Goal: Task Accomplishment & Management: Manage account settings

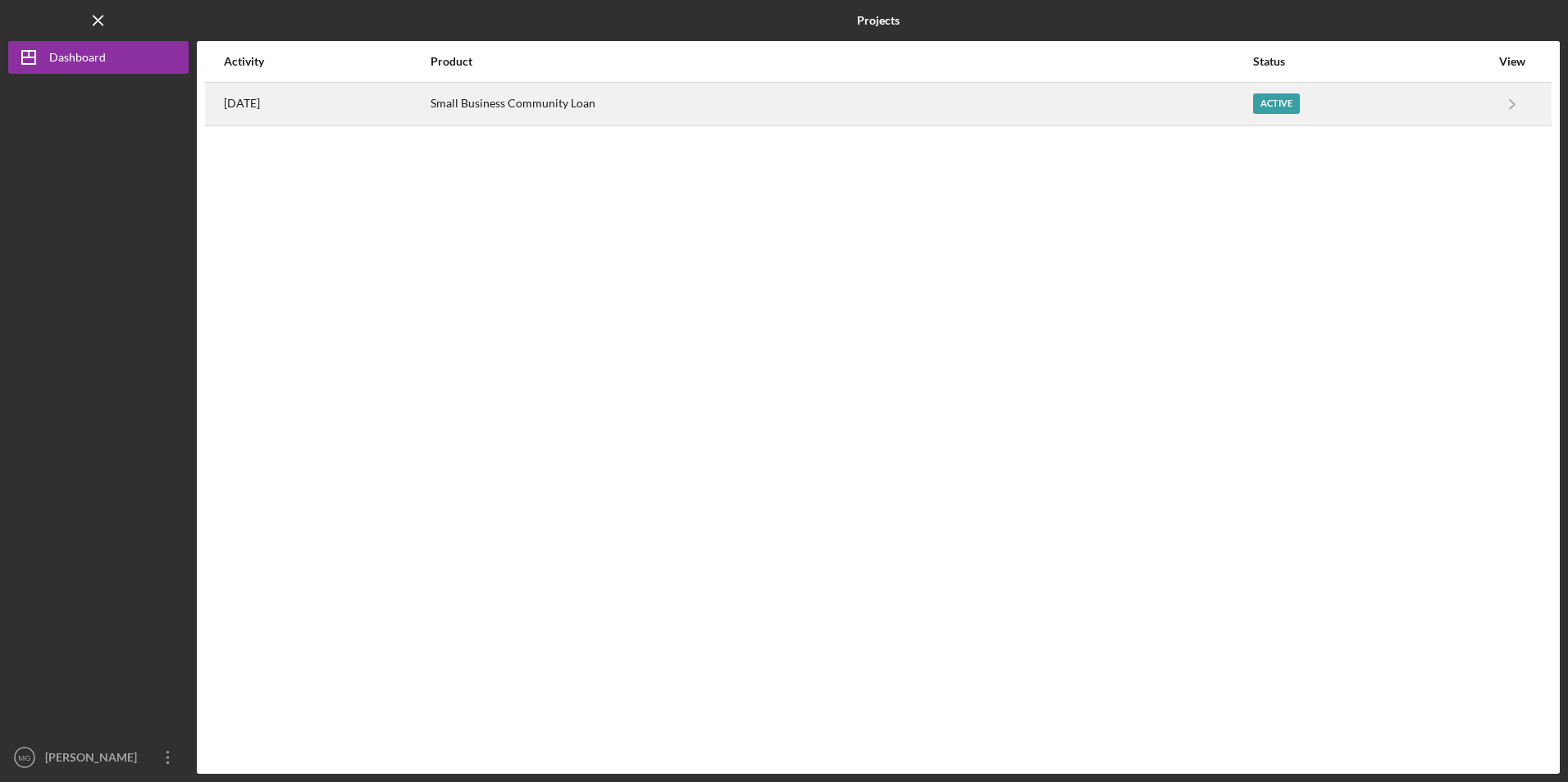
click at [485, 101] on div "Small Business Community Loan" at bounding box center [841, 103] width 821 height 41
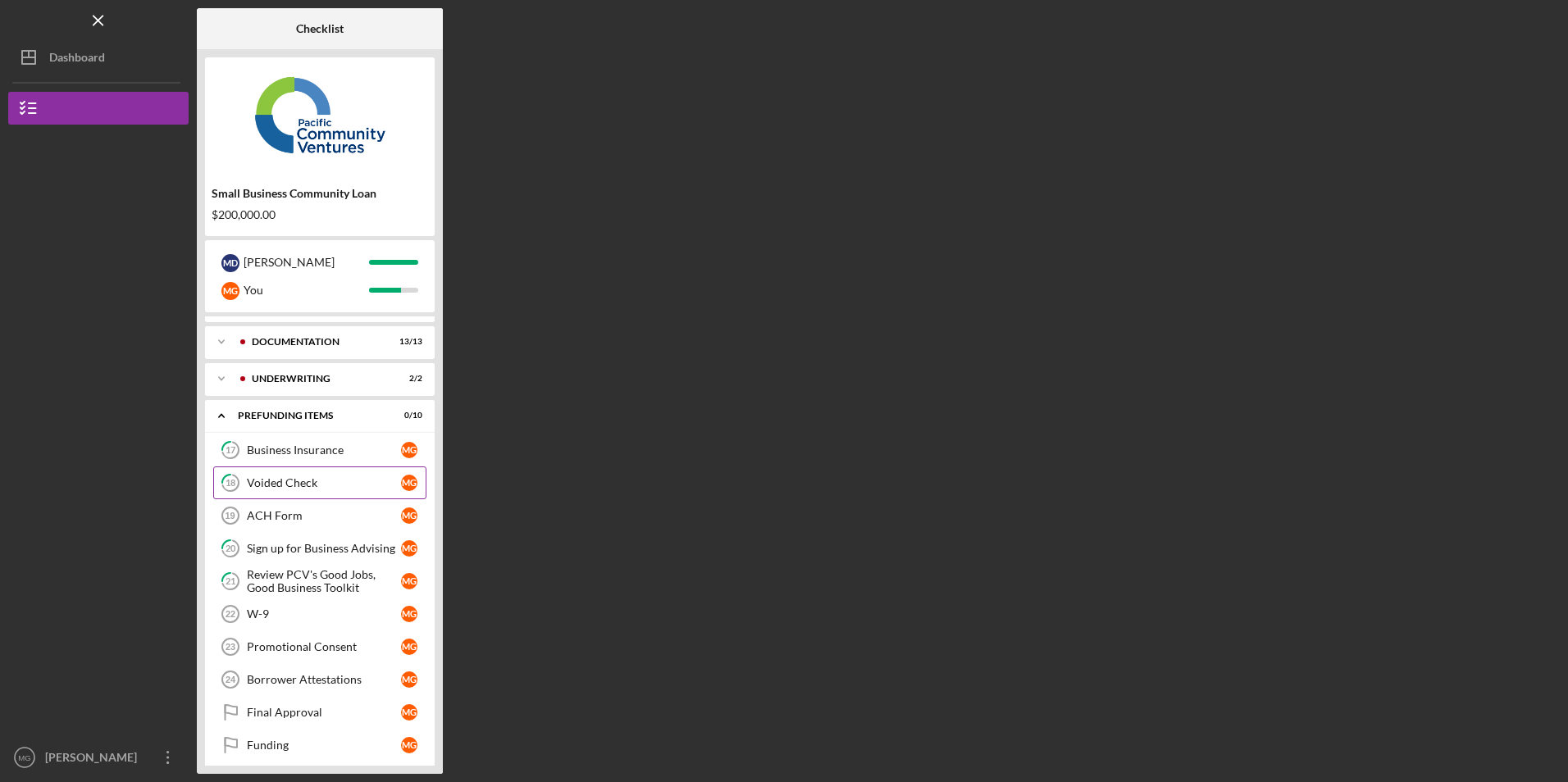
scroll to position [40, 0]
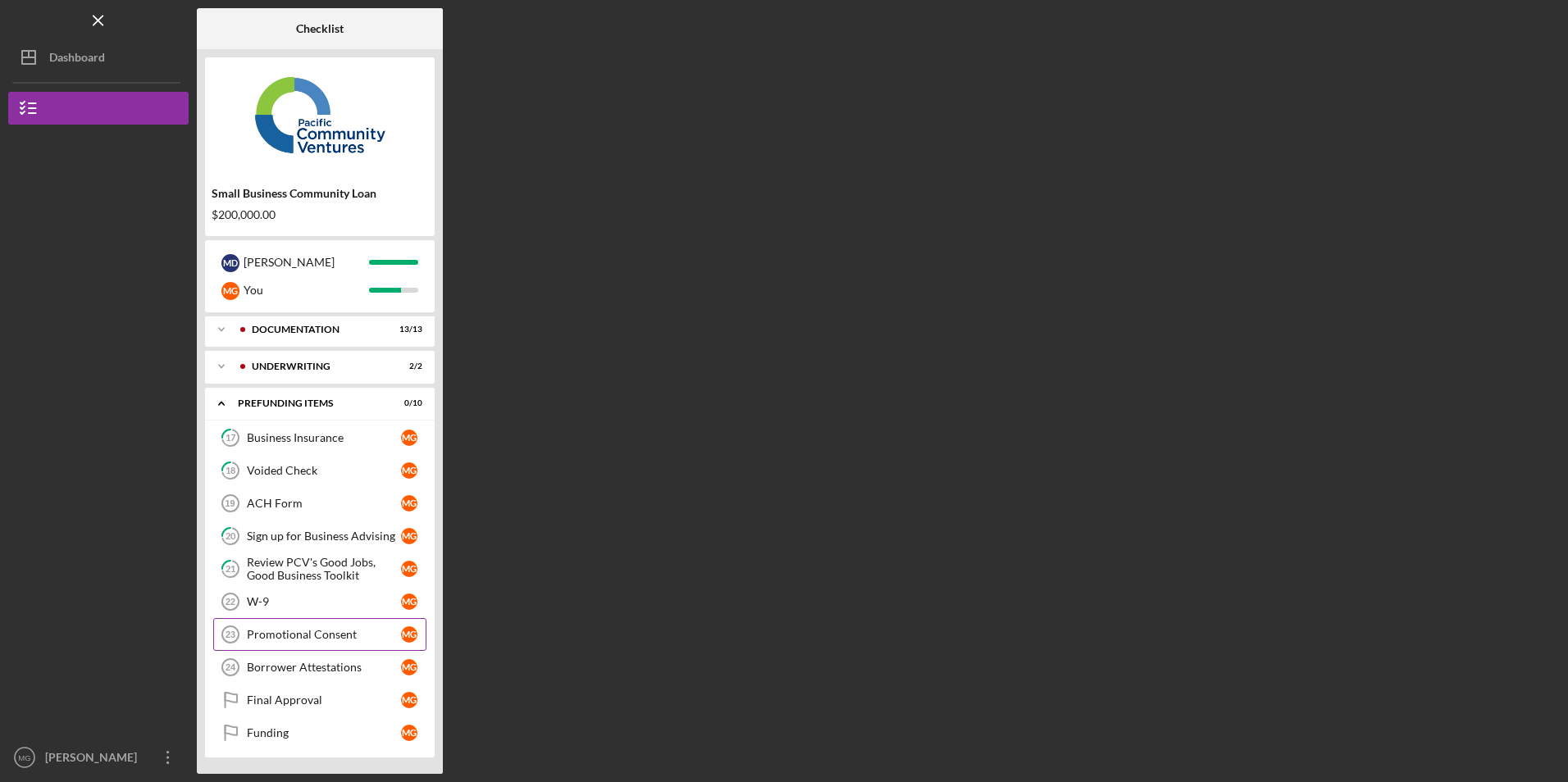
click at [319, 626] on link "Promotional Consent 23 Promotional Consent M G" at bounding box center [319, 634] width 213 height 33
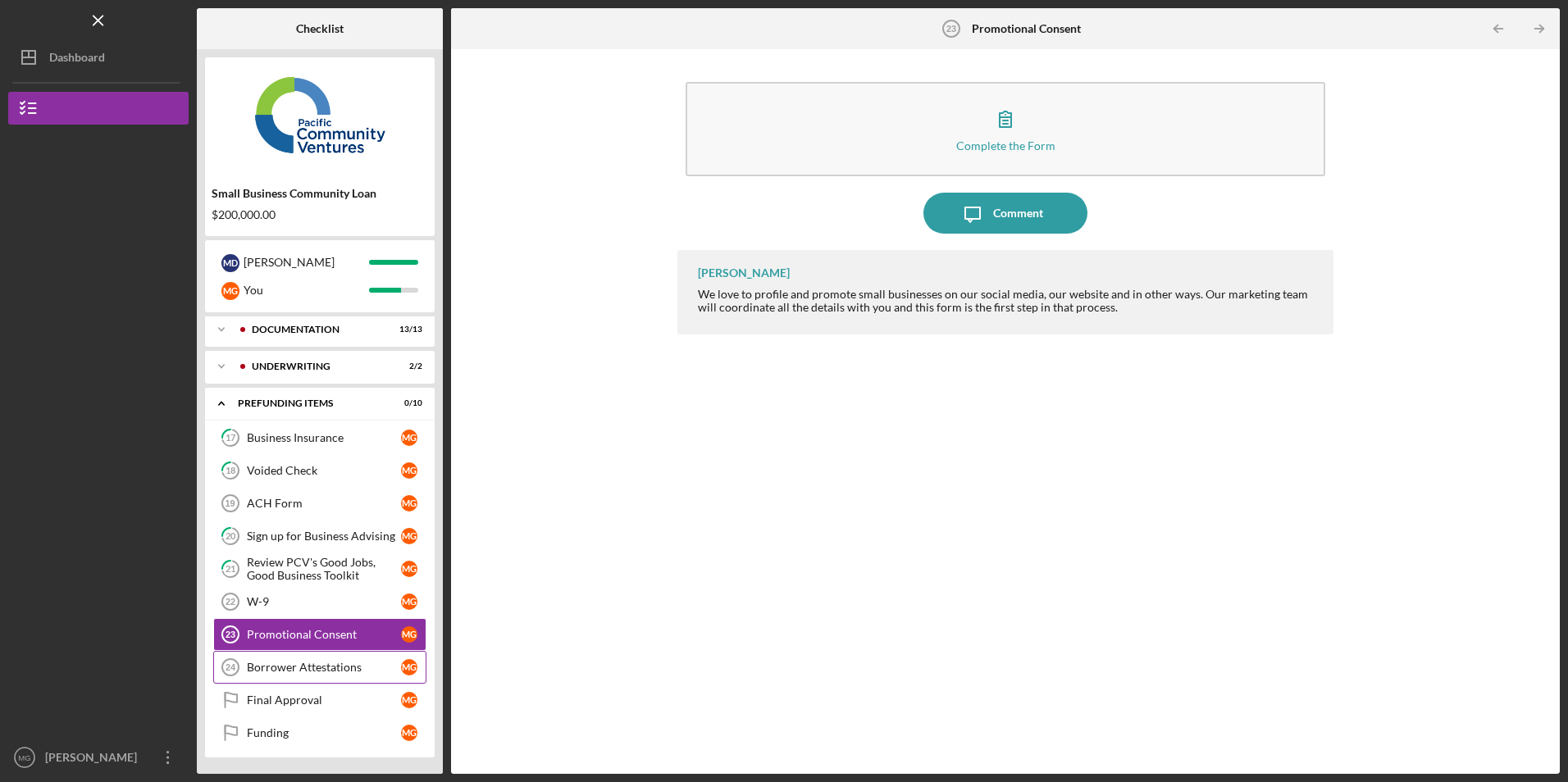
click at [323, 665] on div "Borrower Attestations" at bounding box center [324, 667] width 154 height 13
